Goal: Task Accomplishment & Management: Manage account settings

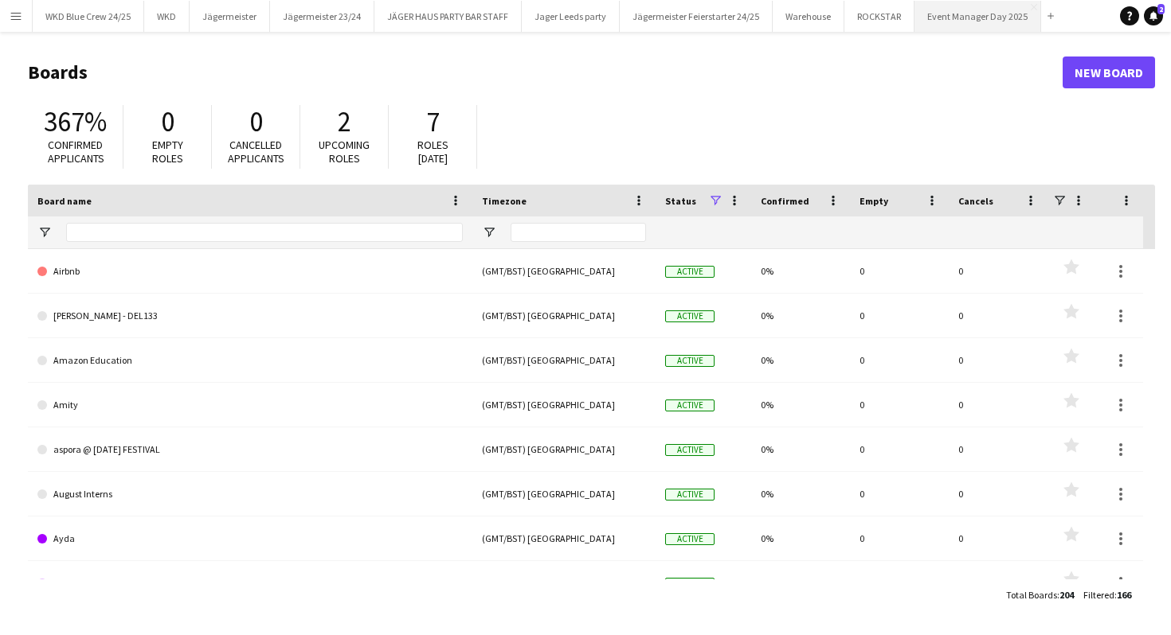
click at [930, 21] on button "Event Manager Day 2025 Close" at bounding box center [977, 16] width 127 height 31
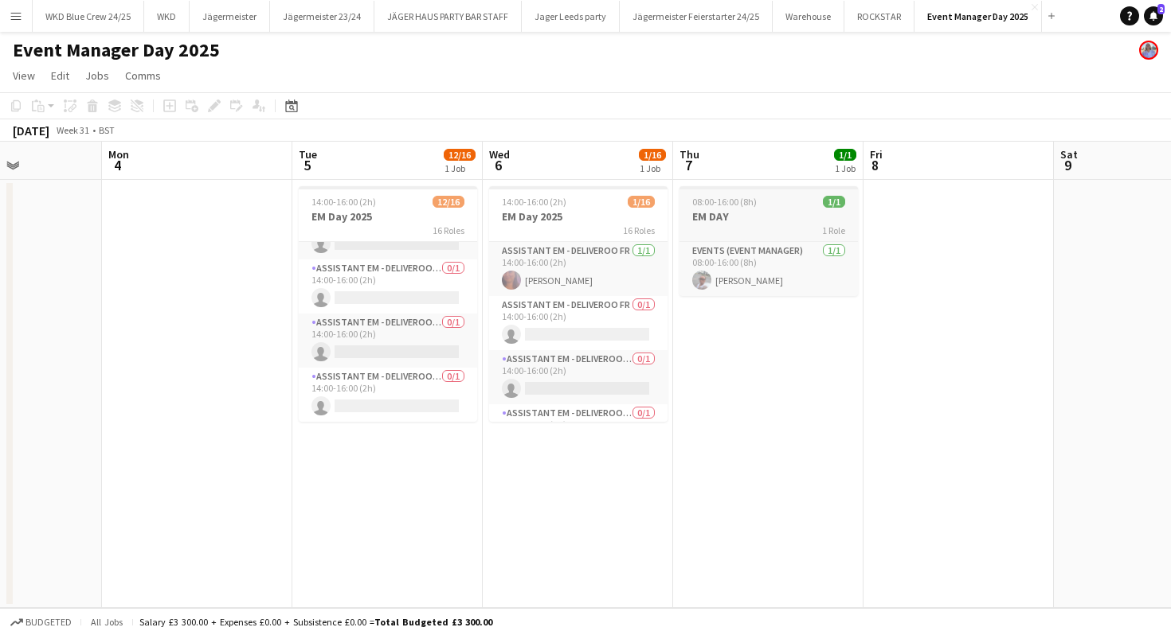
click at [803, 212] on h3 "EM DAY" at bounding box center [768, 216] width 178 height 14
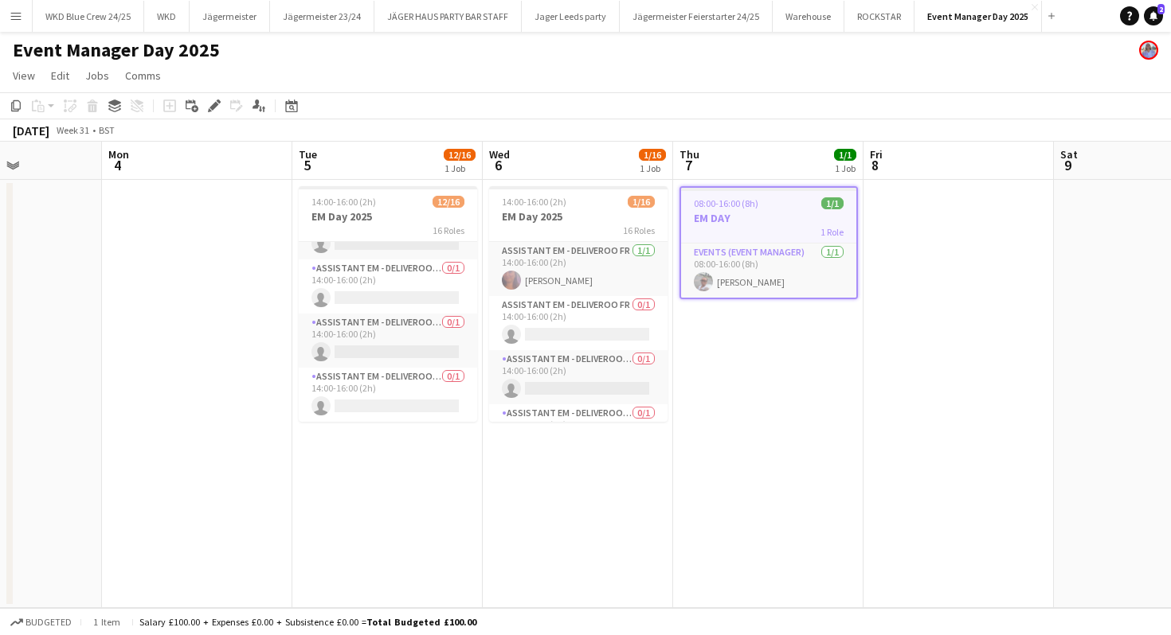
click at [760, 372] on app-date-cell "08:00-16:00 (8h) 1/1 EM DAY 1 Role Events (Event Manager) [DATE] 08:00-16:00 (8…" at bounding box center [768, 394] width 190 height 428
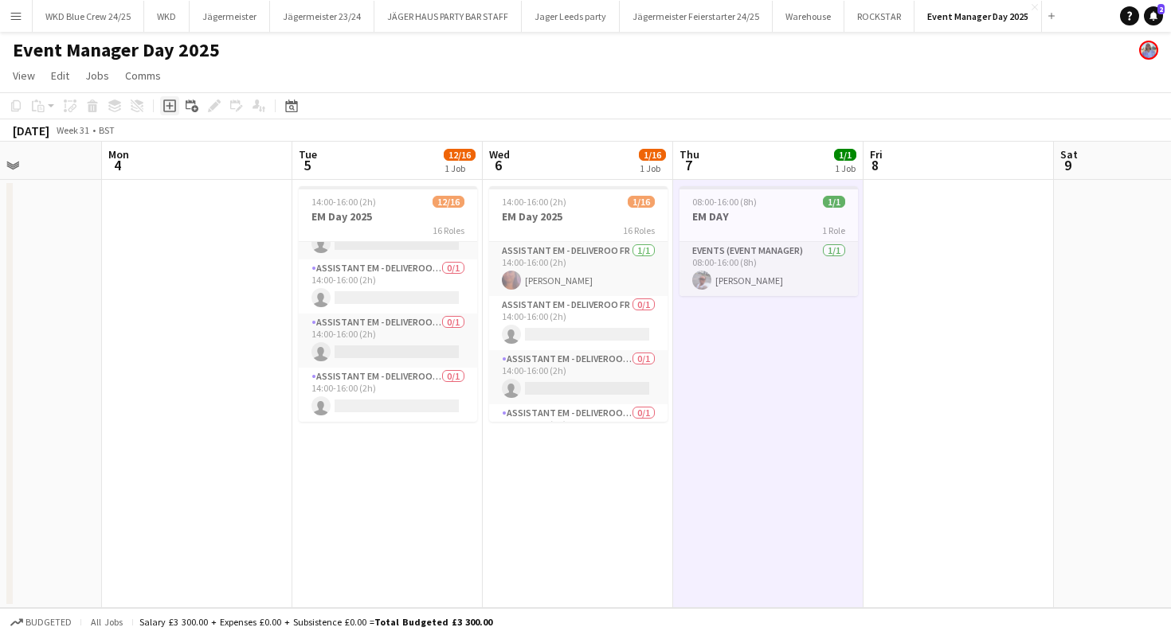
click at [167, 112] on div "Add job" at bounding box center [169, 105] width 19 height 19
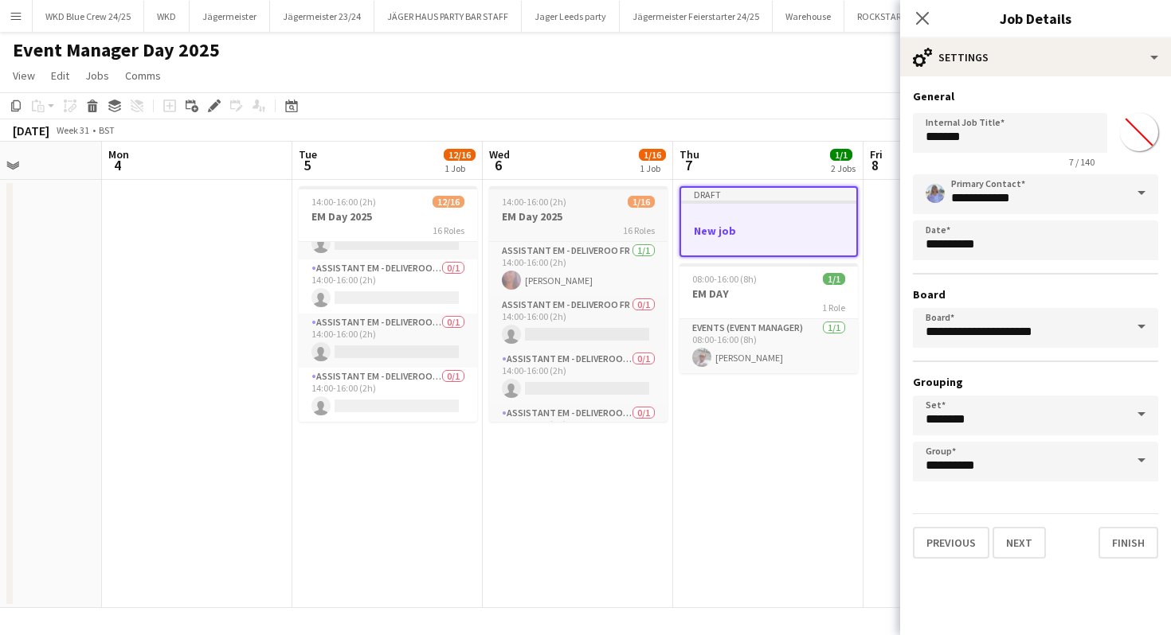
click at [587, 198] on div "14:00-16:00 (2h) 1/16" at bounding box center [578, 202] width 178 height 12
type input "**********"
type input "*******"
type input "**********"
type input "*******"
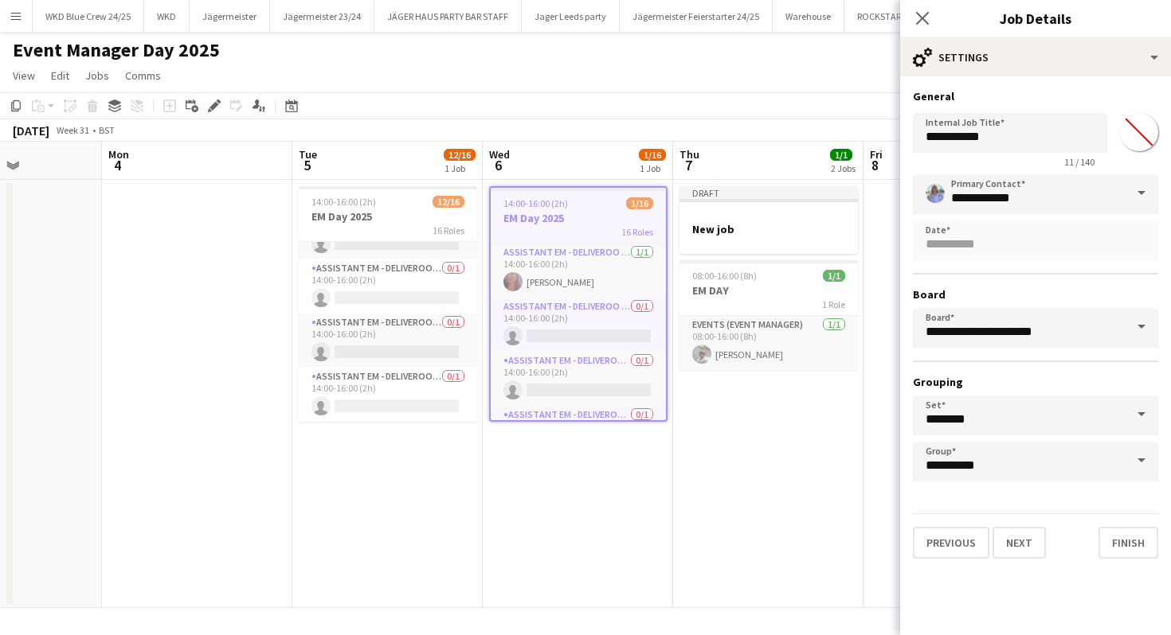
click at [773, 259] on app-date-cell "Draft New job 08:00-16:00 (8h) 1/1 EM DAY 1 Role Events (Event Manager) [DATE] …" at bounding box center [768, 394] width 190 height 428
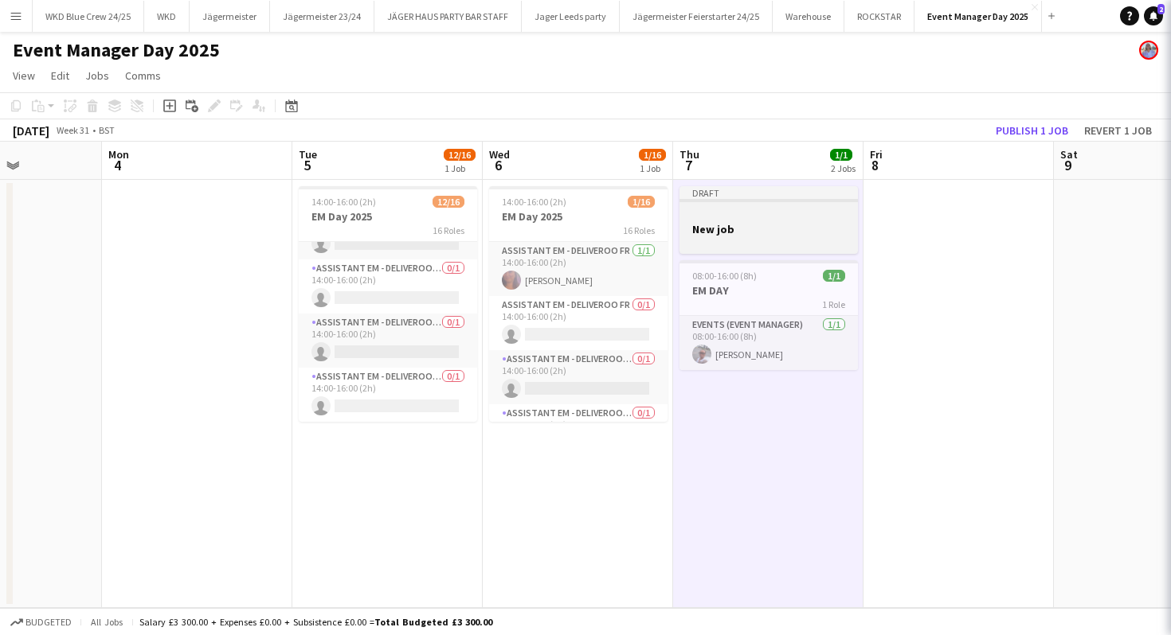
click at [773, 240] on div at bounding box center [768, 242] width 178 height 13
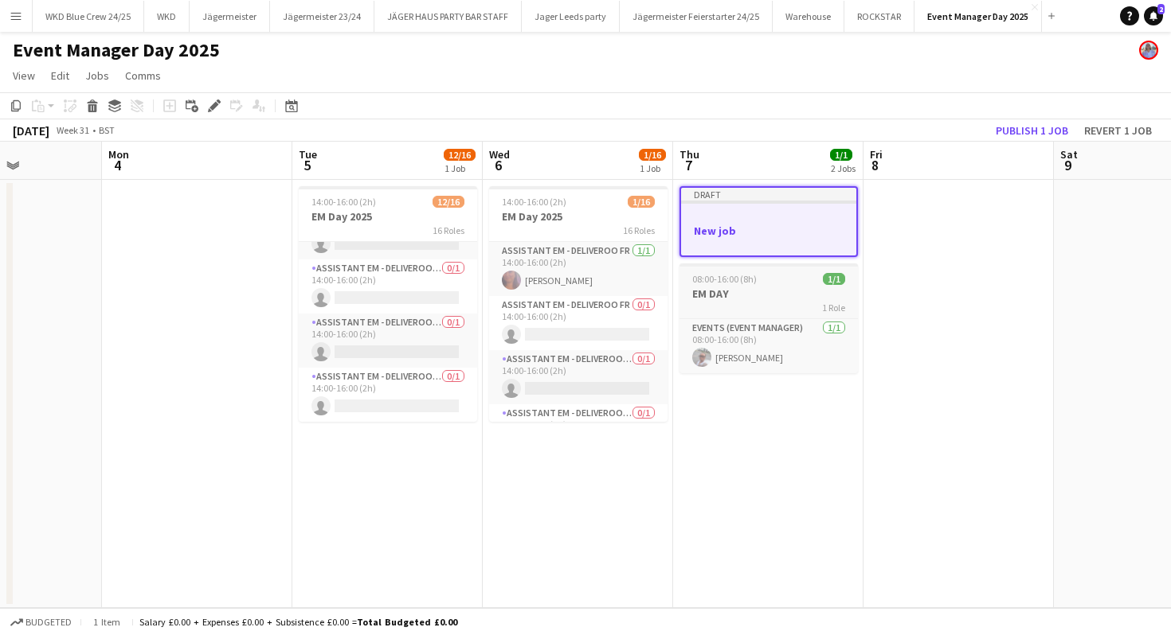
click at [750, 284] on span "08:00-16:00 (8h)" at bounding box center [724, 279] width 64 height 12
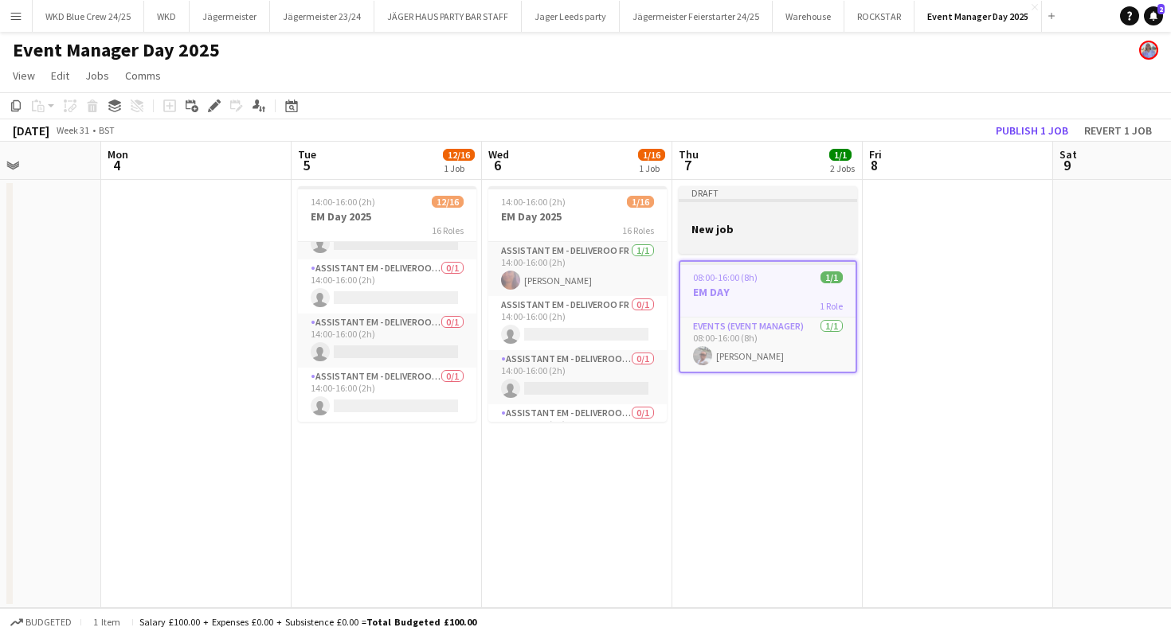
click at [788, 221] on app-job-card "Draft New job" at bounding box center [767, 220] width 178 height 68
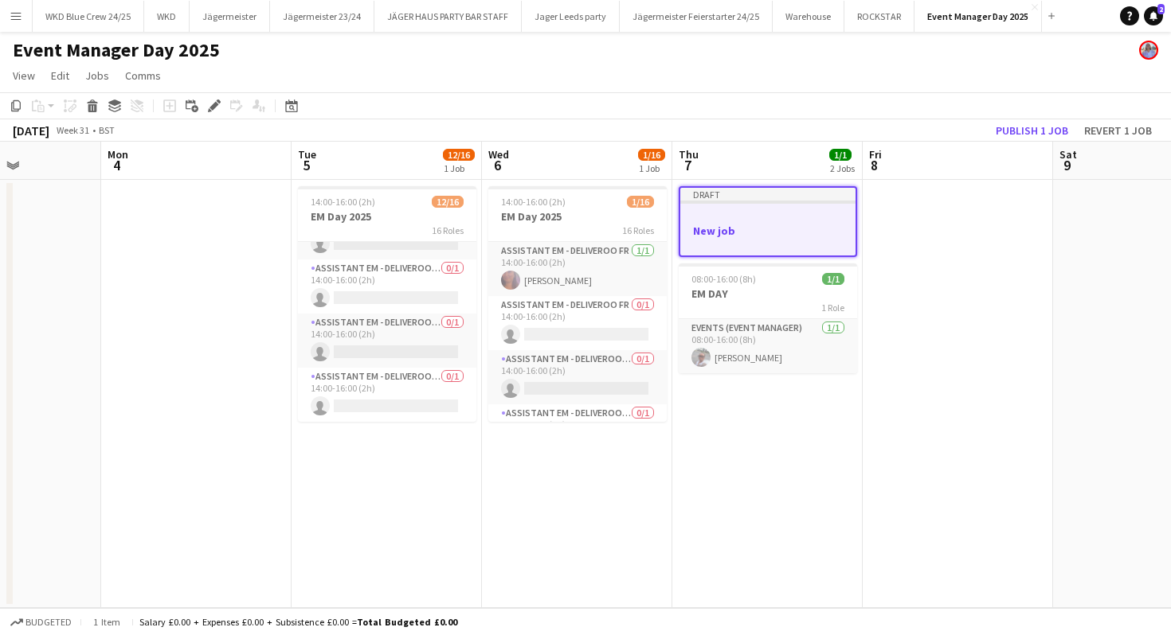
click at [913, 250] on app-date-cell at bounding box center [957, 394] width 190 height 428
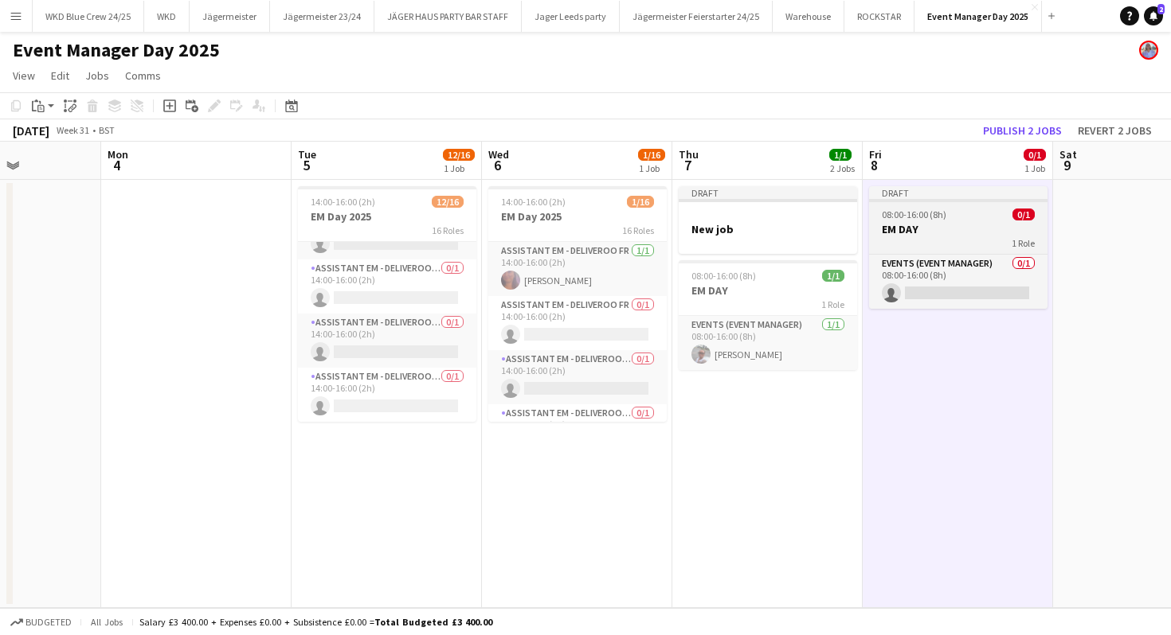
click at [918, 234] on h3 "EM DAY" at bounding box center [958, 229] width 178 height 14
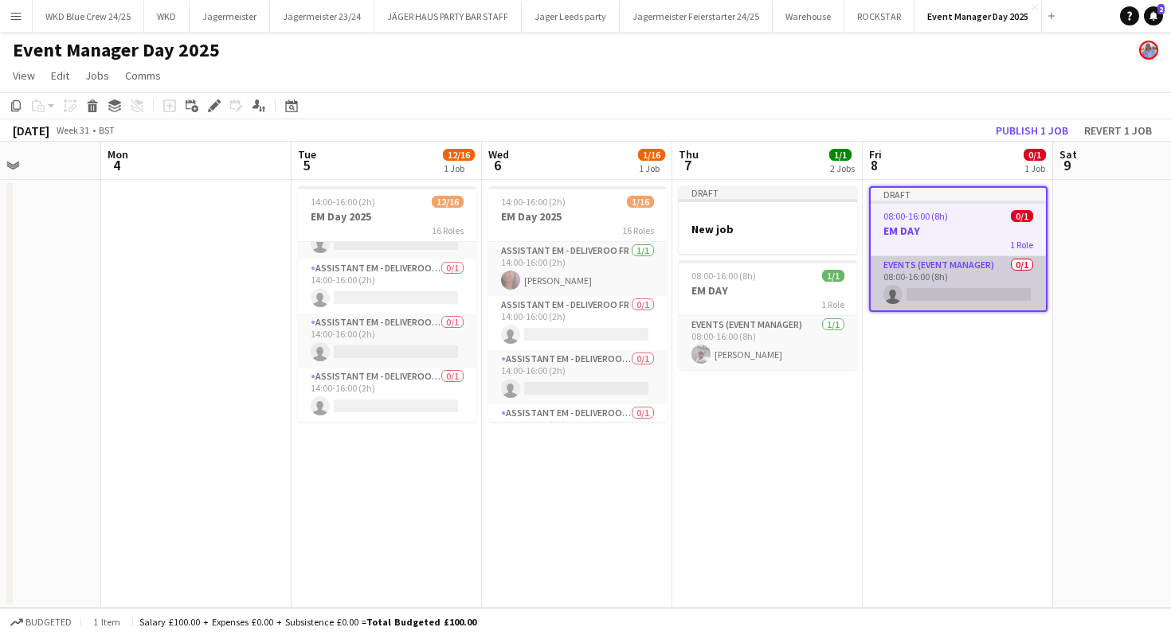
click at [930, 287] on app-card-role "Events (Event Manager) 0/1 08:00-16:00 (8h) single-neutral-actions" at bounding box center [957, 283] width 175 height 54
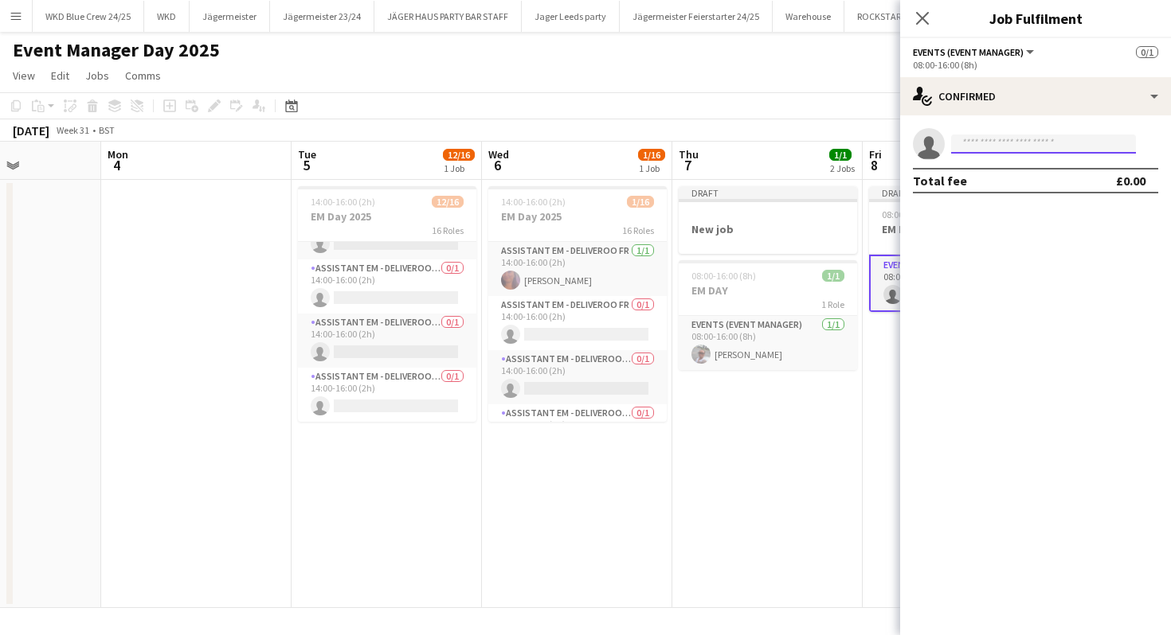
click at [983, 150] on input at bounding box center [1043, 144] width 185 height 19
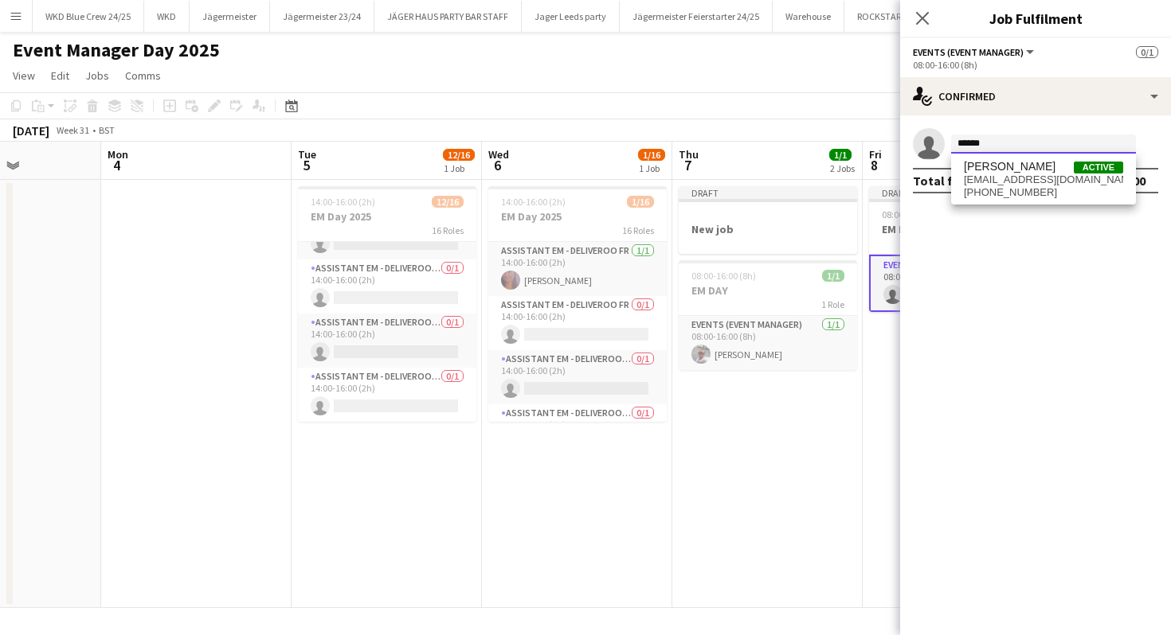
type input "******"
click at [1011, 191] on span "[PHONE_NUMBER]" at bounding box center [1042, 192] width 159 height 13
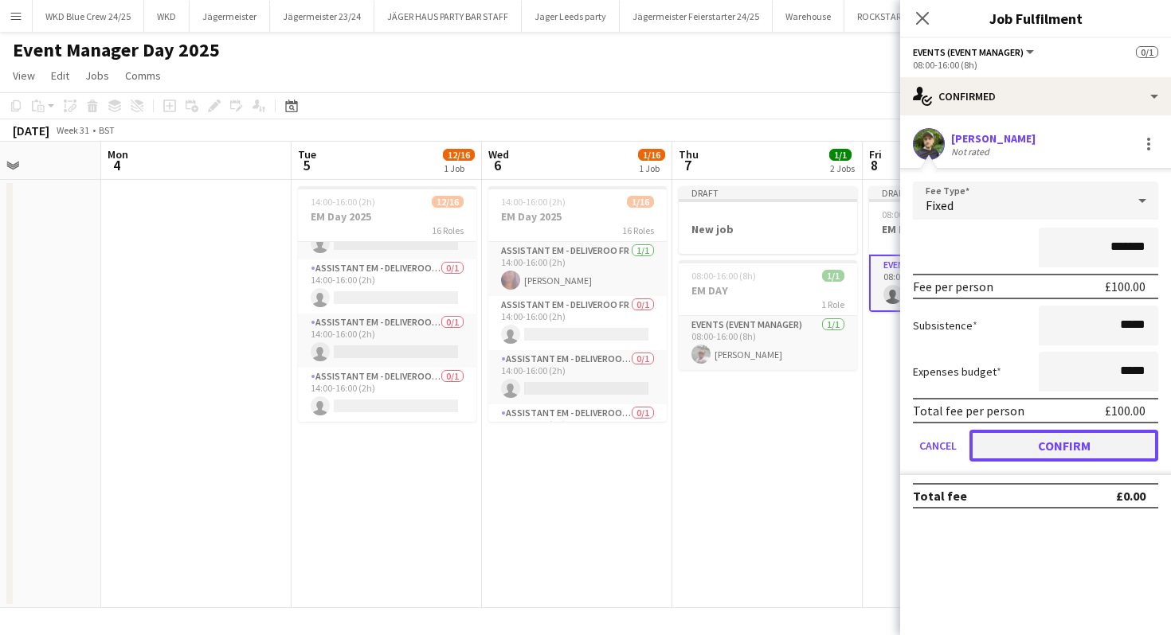
click at [1113, 442] on button "Confirm" at bounding box center [1063, 446] width 189 height 32
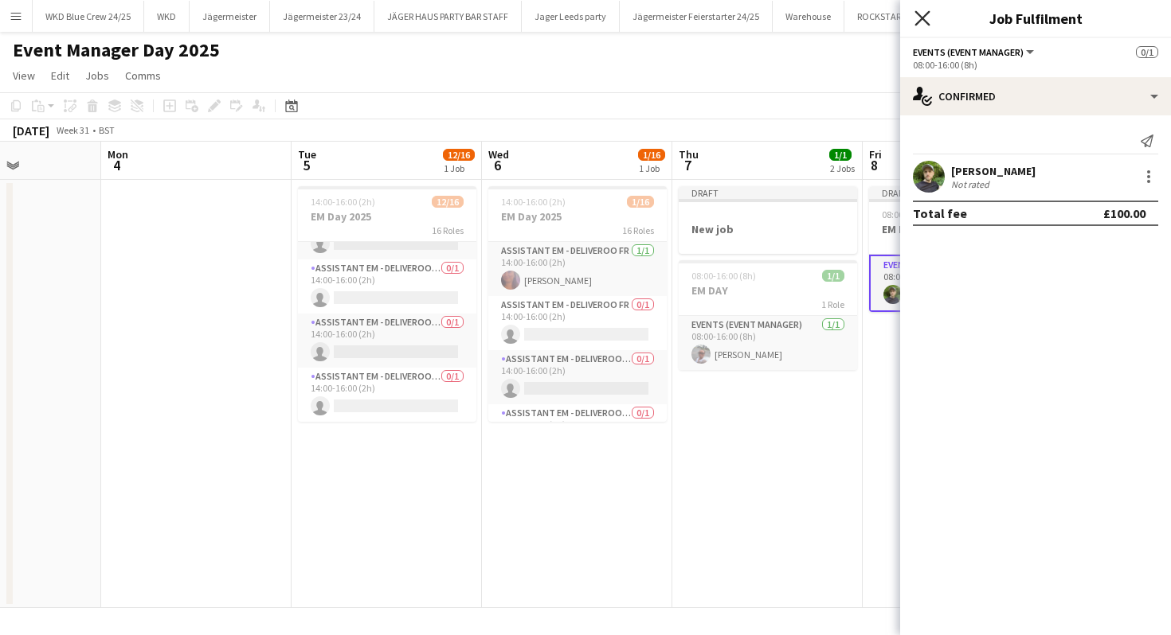
click at [920, 14] on icon "Close pop-in" at bounding box center [921, 17] width 15 height 15
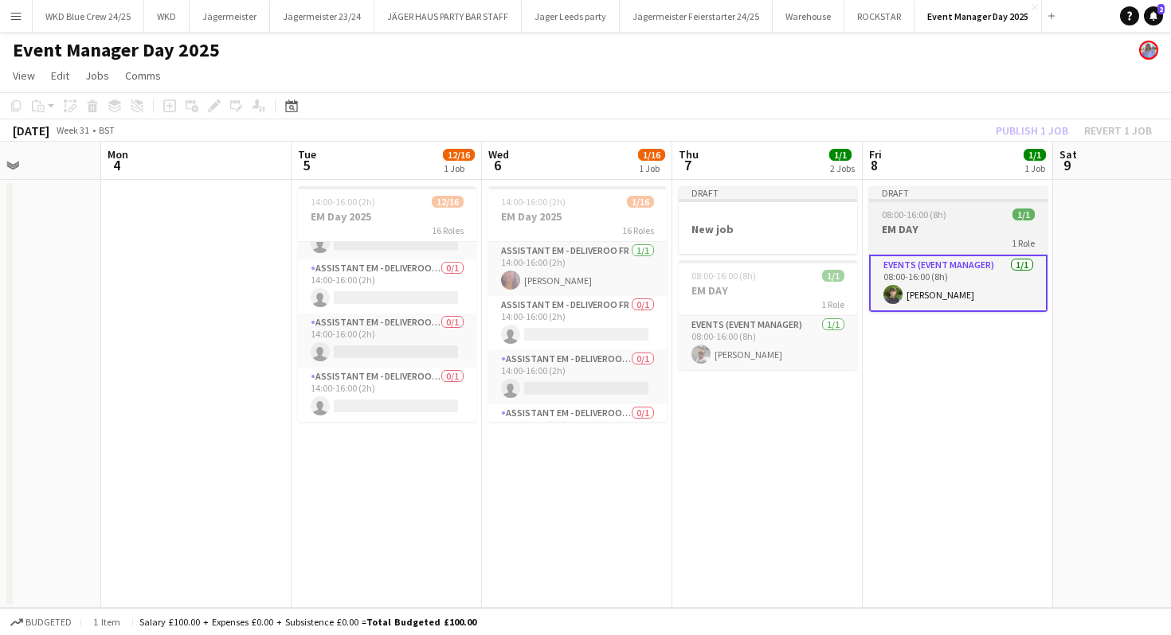
click at [954, 247] on div "1 Role" at bounding box center [958, 242] width 178 height 13
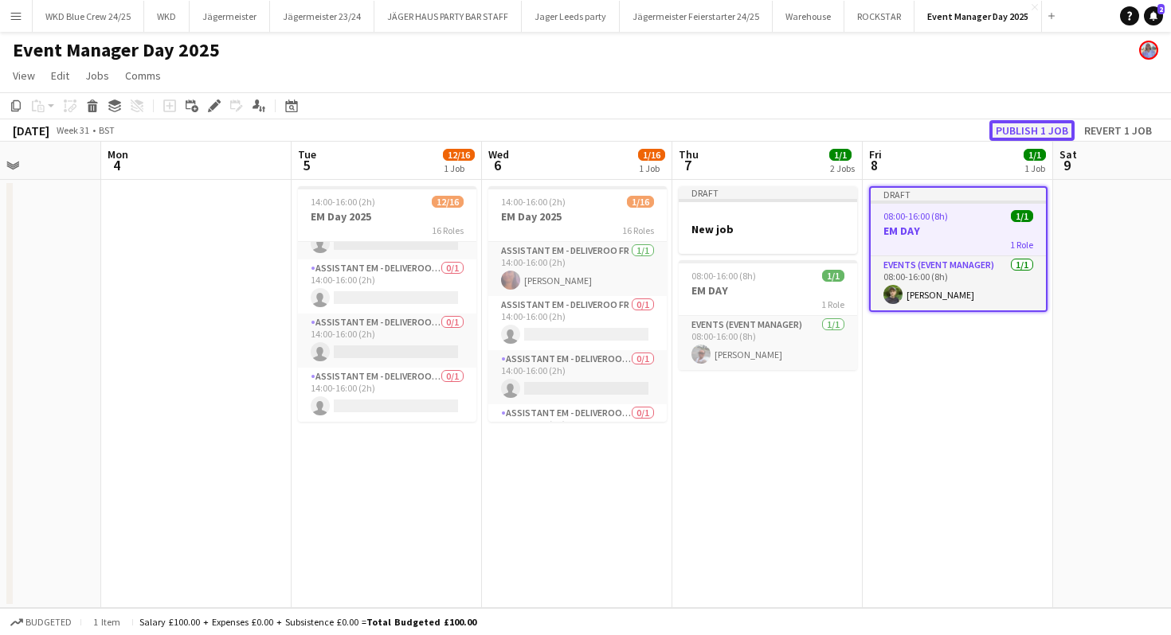
click at [1018, 136] on button "Publish 1 job" at bounding box center [1031, 130] width 85 height 21
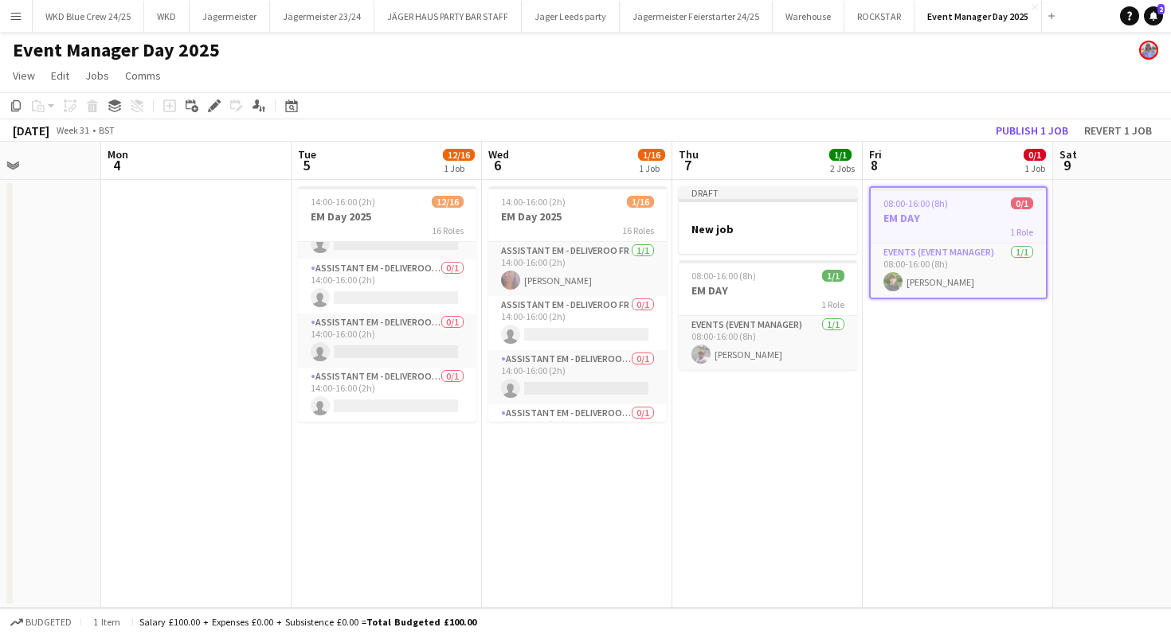
click at [982, 209] on app-job-card "08:00-16:00 (8h) 0/1 EM DAY 1 Role Events (Event Manager) [DATE] 08:00-16:00 (8…" at bounding box center [958, 242] width 178 height 113
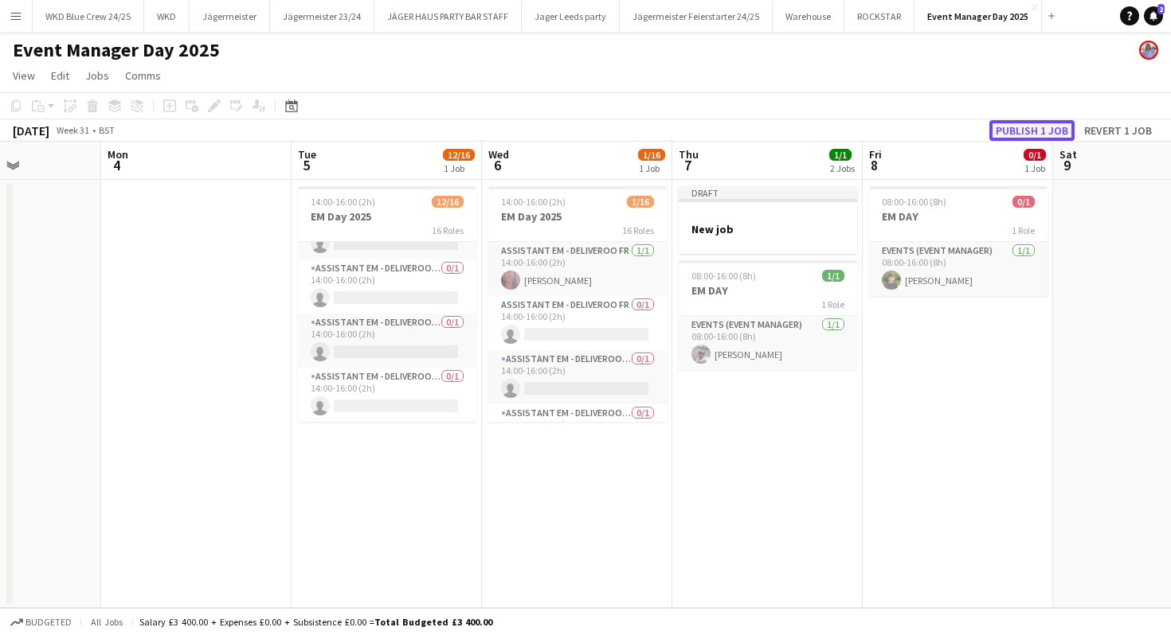
click at [1030, 131] on button "Publish 1 job" at bounding box center [1031, 130] width 85 height 21
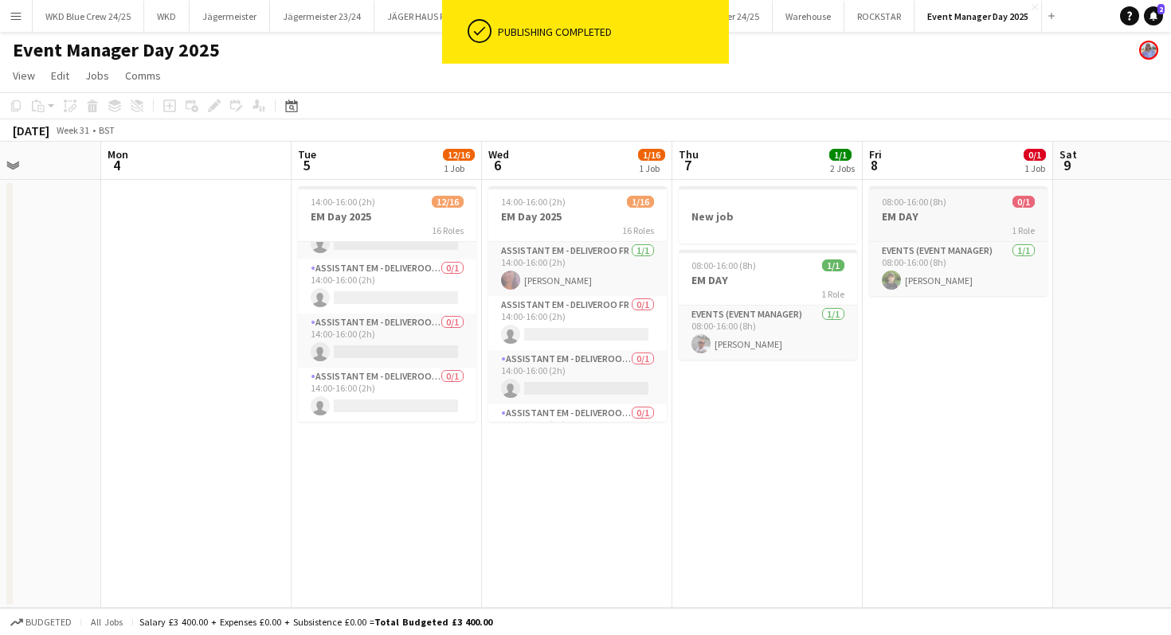
click at [970, 197] on div "08:00-16:00 (8h) 0/1" at bounding box center [958, 202] width 178 height 12
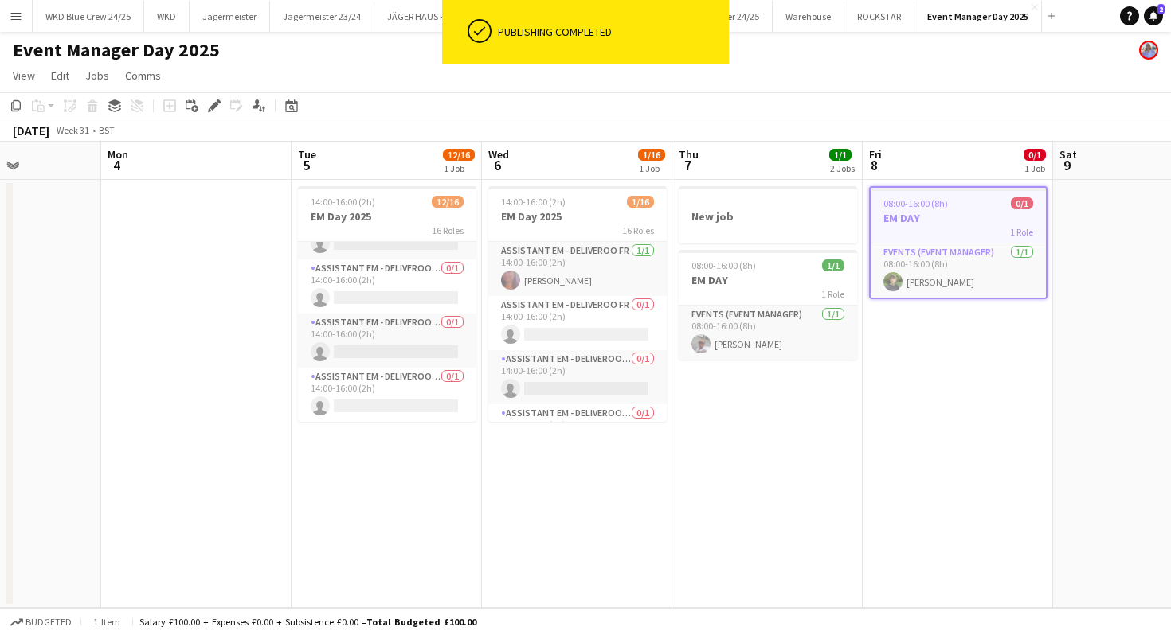
click at [999, 395] on app-date-cell "08:00-16:00 (8h) 0/1 EM DAY 1 Role Events (Event Manager) [DATE] 08:00-16:00 (8…" at bounding box center [957, 394] width 190 height 428
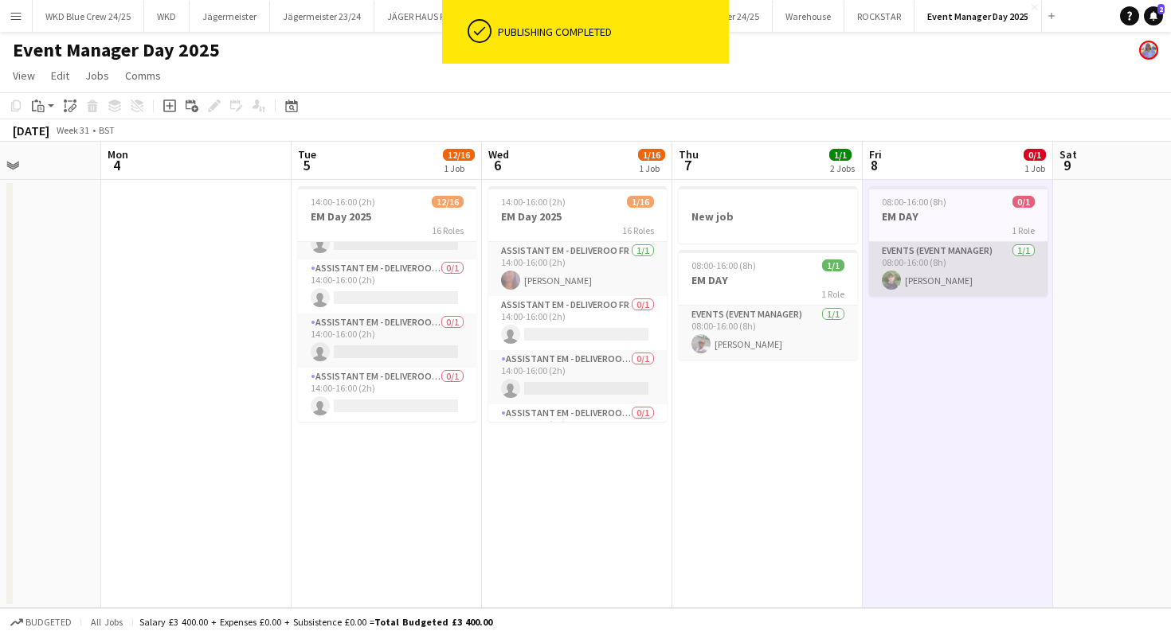
click at [970, 262] on app-card-role "Events (Event Manager) [DATE] 08:00-16:00 (8h) [PERSON_NAME]" at bounding box center [958, 269] width 178 height 54
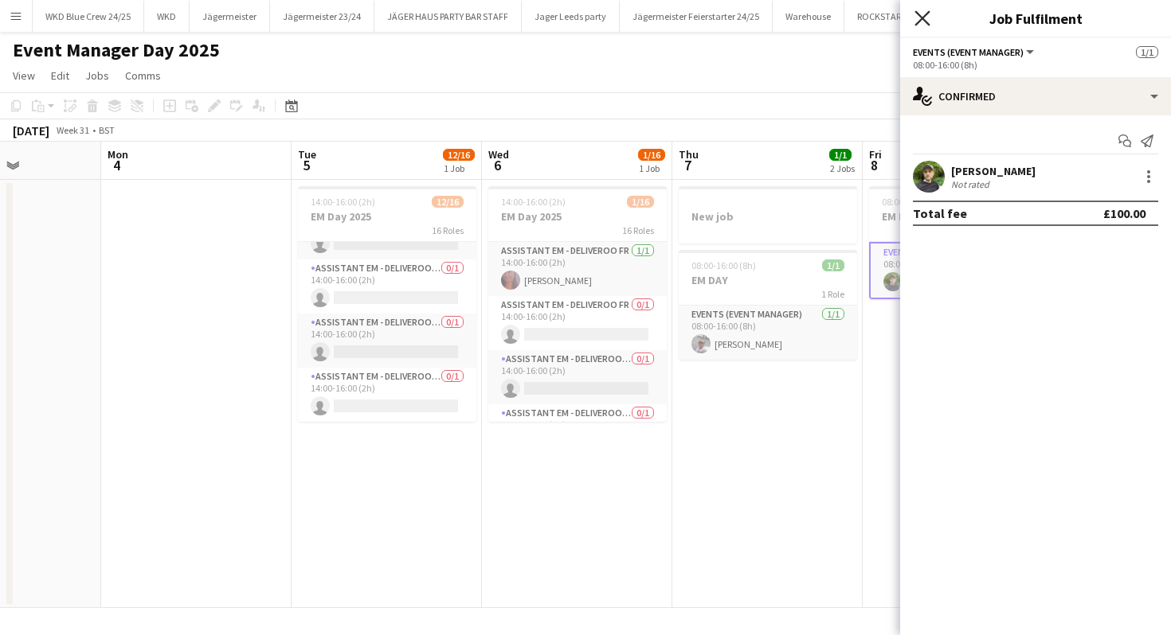
click at [921, 21] on icon "Close pop-in" at bounding box center [921, 17] width 15 height 15
